Goal: Find specific page/section: Find specific page/section

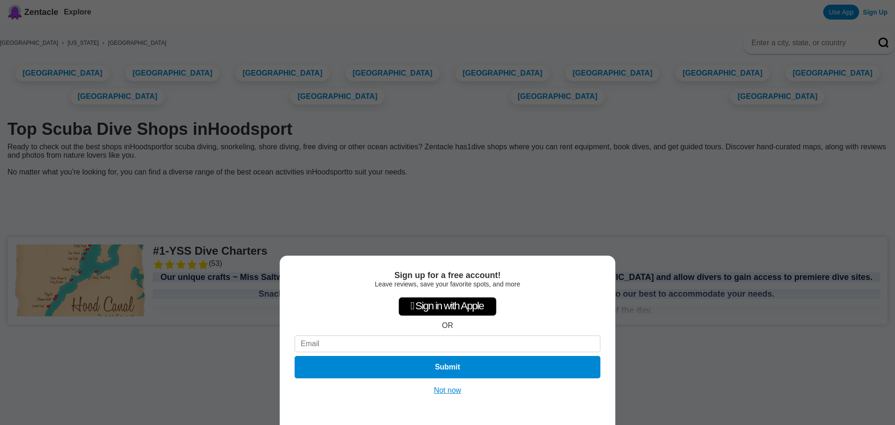
click at [441, 393] on button "Not now" at bounding box center [447, 390] width 33 height 9
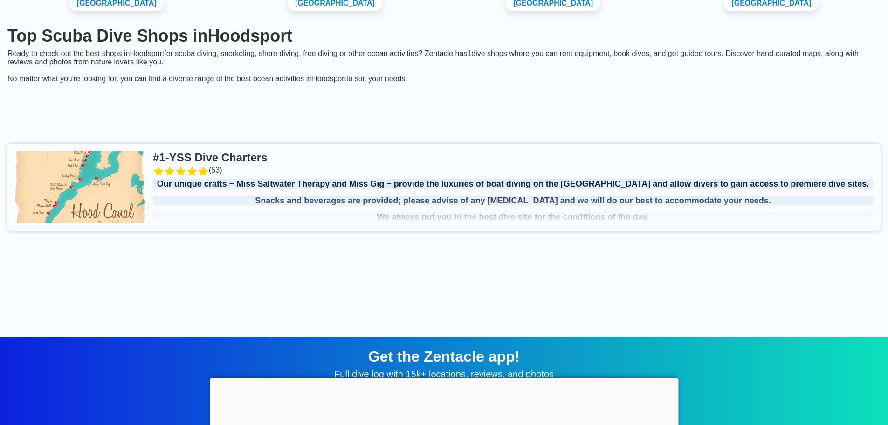
scroll to position [140, 0]
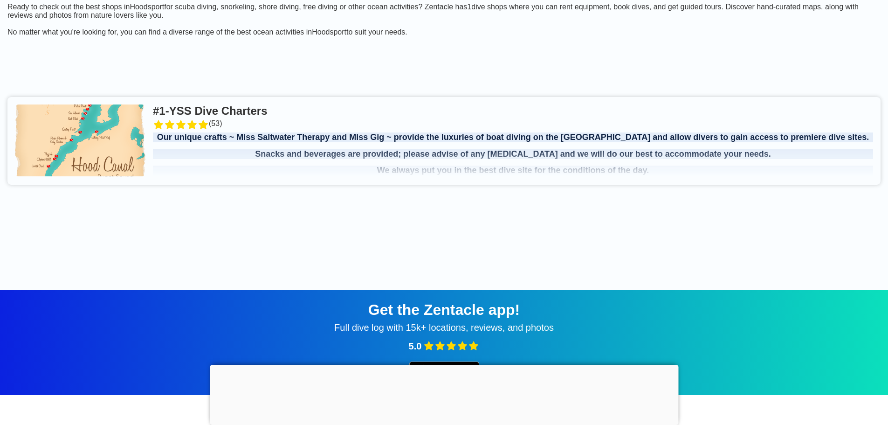
click at [125, 179] on link at bounding box center [444, 141] width 874 height 88
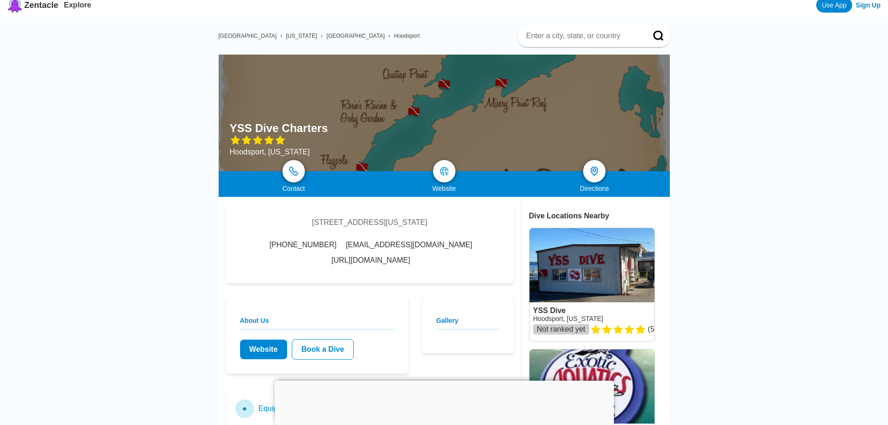
scroll to position [187, 0]
